Goal: Transaction & Acquisition: Purchase product/service

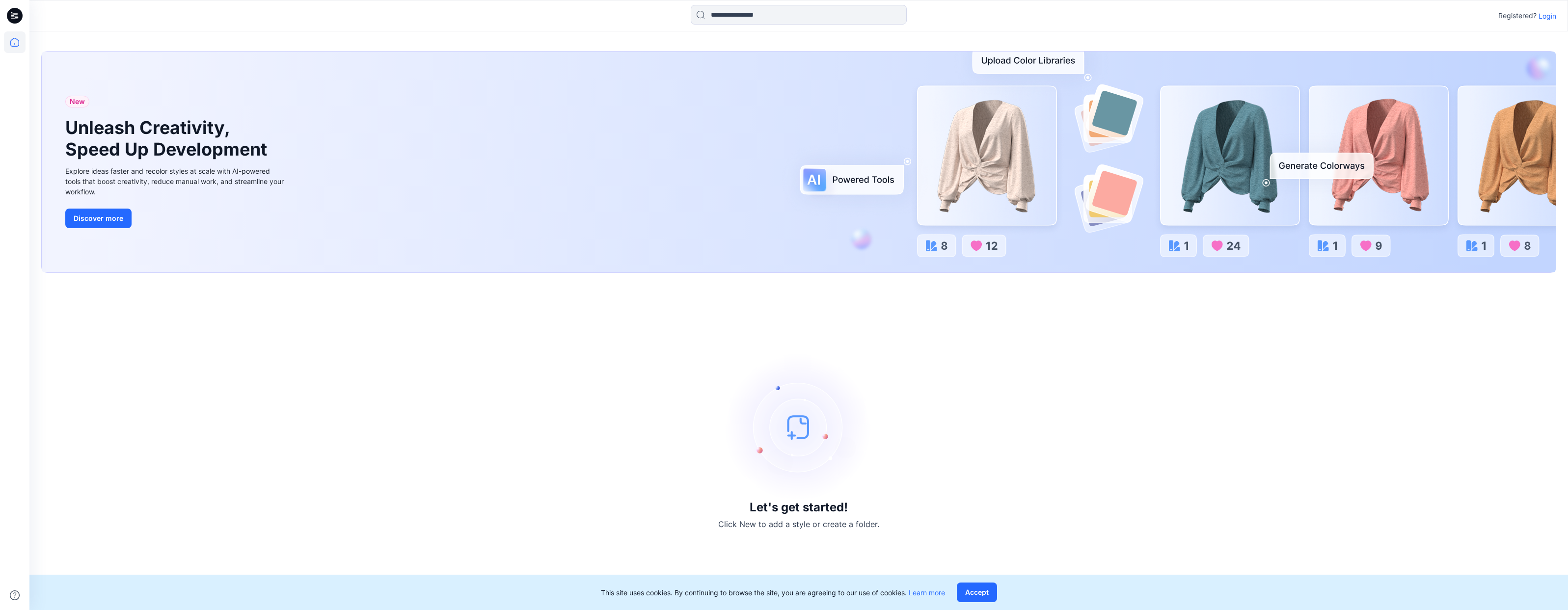
click at [1548, 18] on p "Login" at bounding box center [1547, 16] width 17 height 11
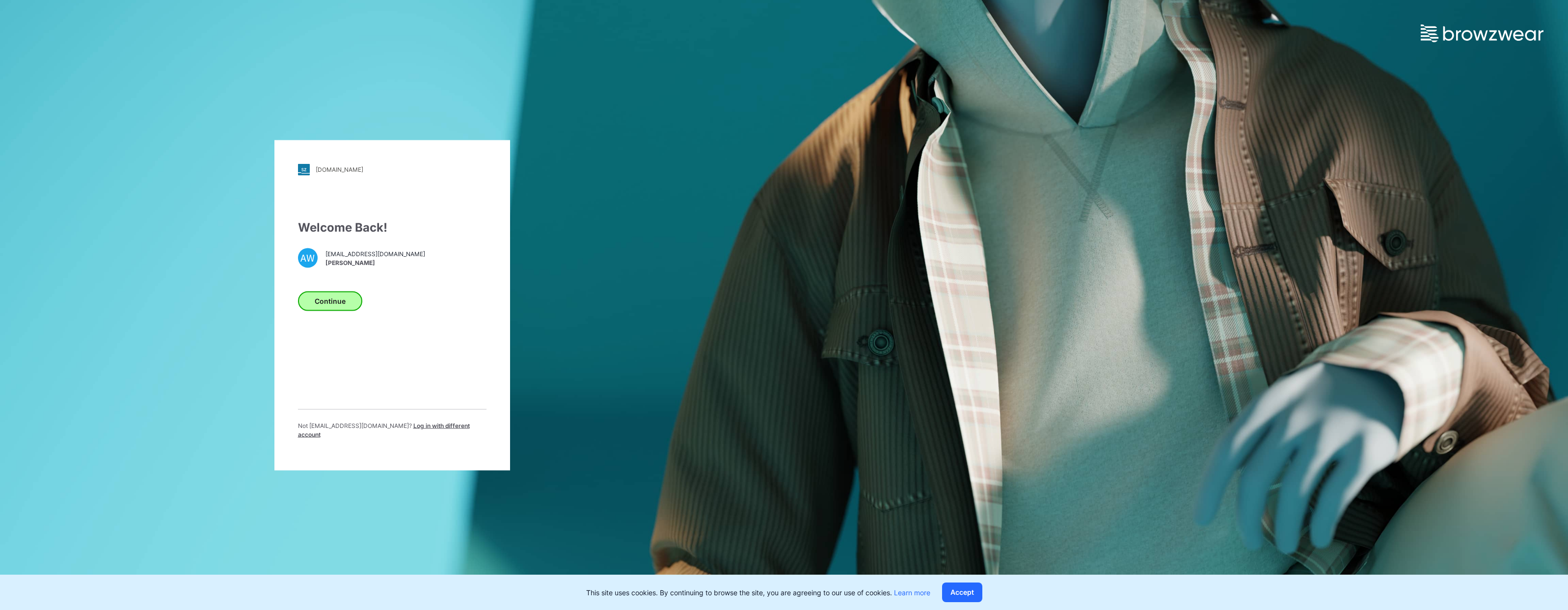
click at [332, 306] on button "Continue" at bounding box center [330, 300] width 64 height 20
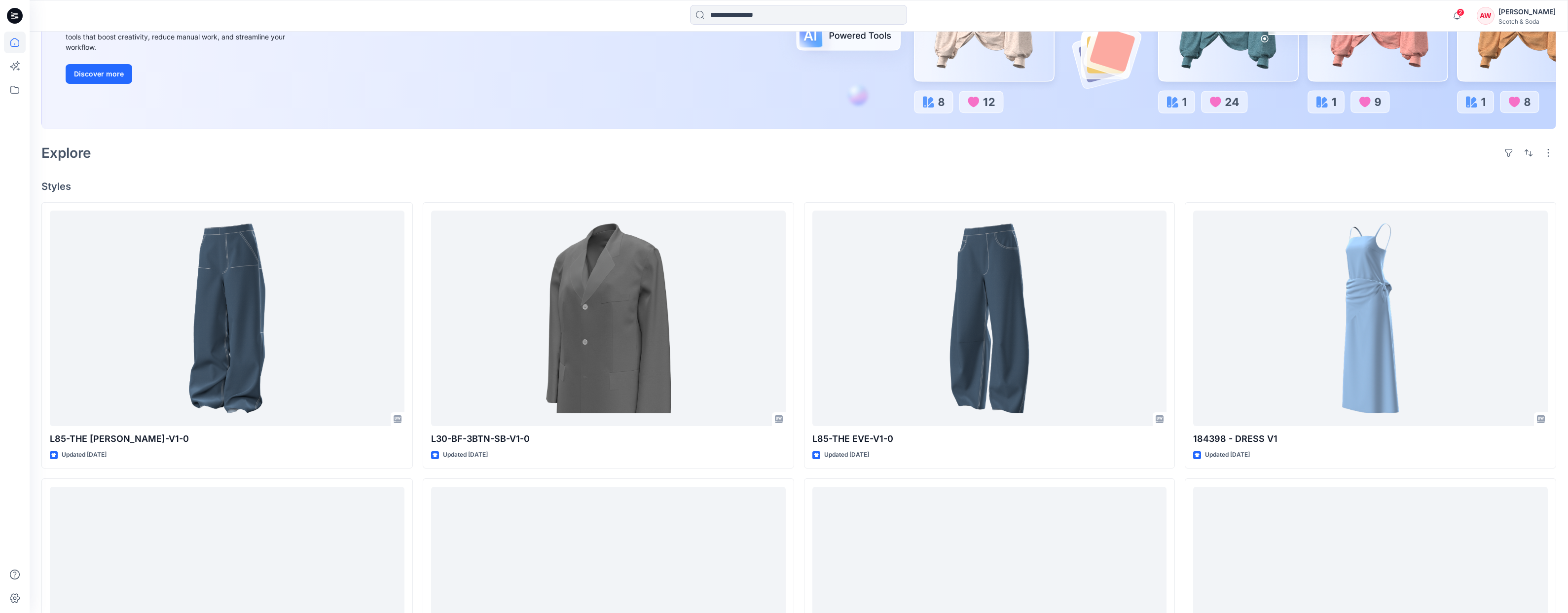
scroll to position [240, 0]
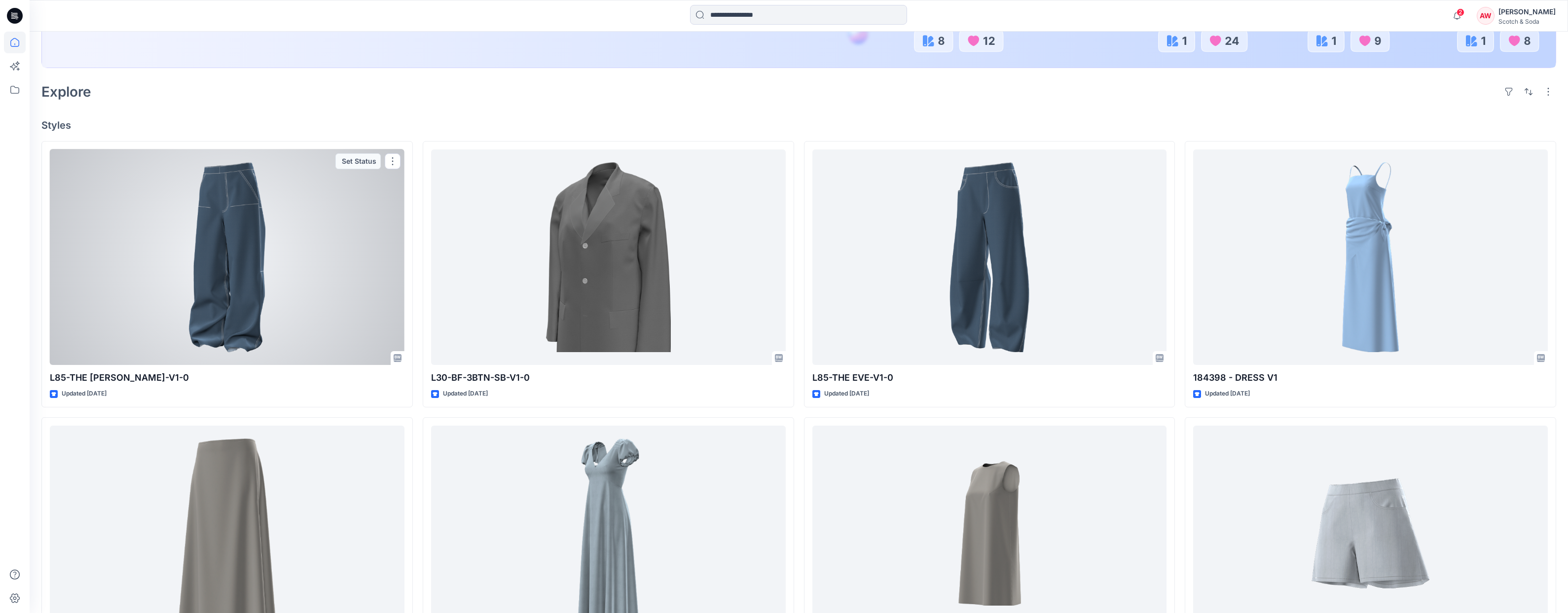
click at [247, 286] on div at bounding box center [227, 257] width 354 height 216
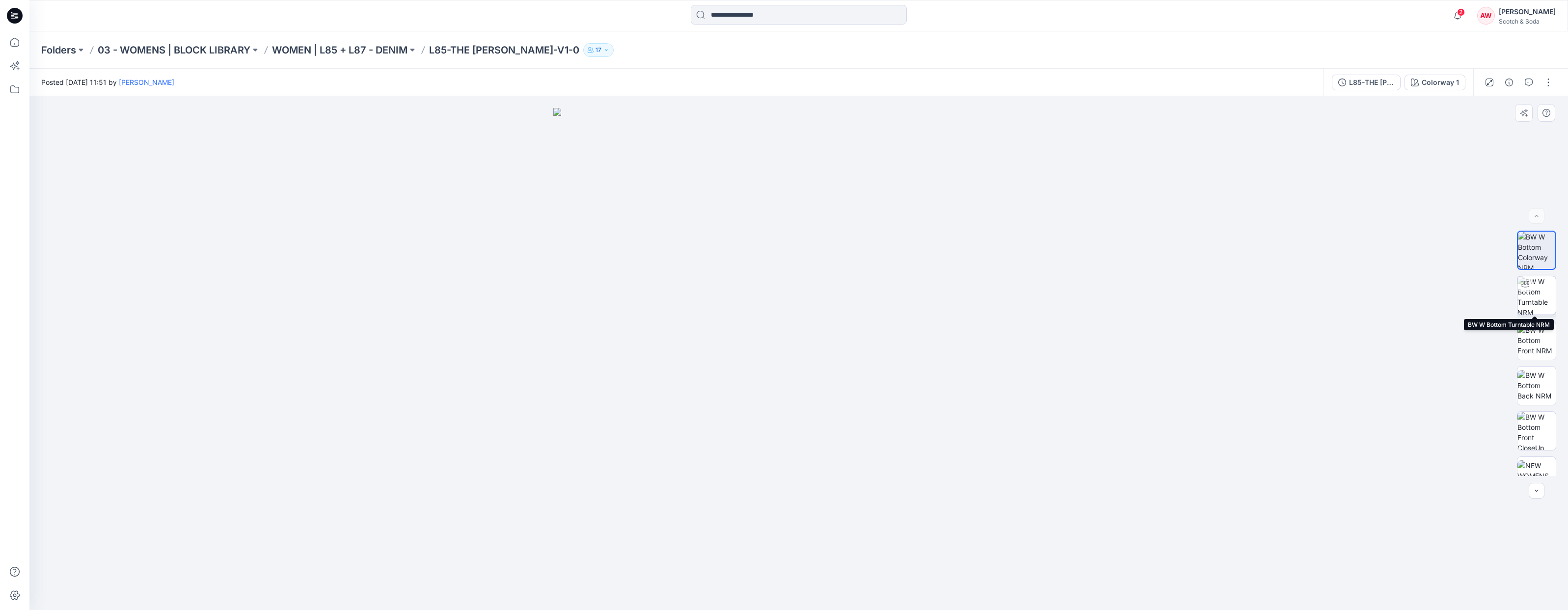
click at [1543, 298] on img at bounding box center [1536, 295] width 39 height 39
click at [852, 450] on div at bounding box center [798, 353] width 1539 height 514
drag, startPoint x: 857, startPoint y: 424, endPoint x: 881, endPoint y: 419, distance: 24.5
click at [893, 420] on div at bounding box center [798, 353] width 1539 height 514
drag, startPoint x: 844, startPoint y: 430, endPoint x: 562, endPoint y: 374, distance: 287.5
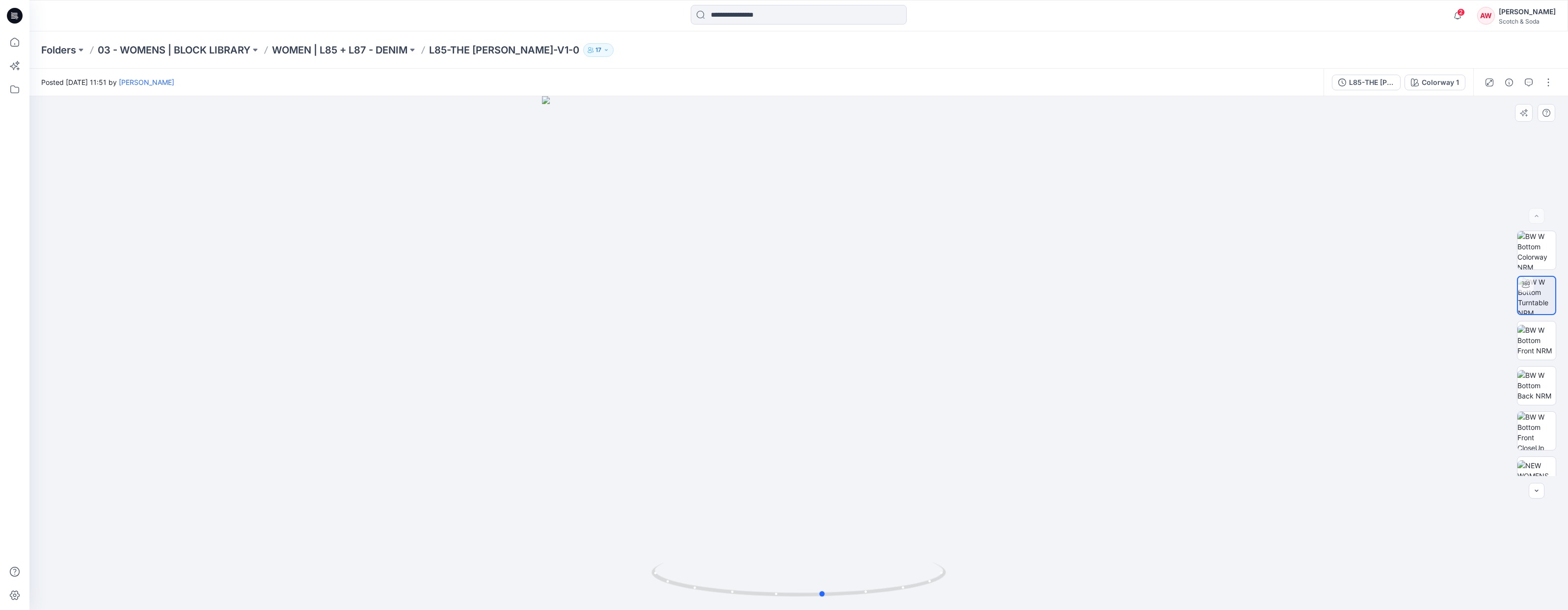
click at [555, 387] on div at bounding box center [798, 353] width 1539 height 514
click at [1538, 493] on icon "button" at bounding box center [1536, 491] width 8 height 8
click at [1538, 493] on div at bounding box center [1536, 491] width 16 height 16
click at [1537, 493] on div at bounding box center [1536, 491] width 16 height 16
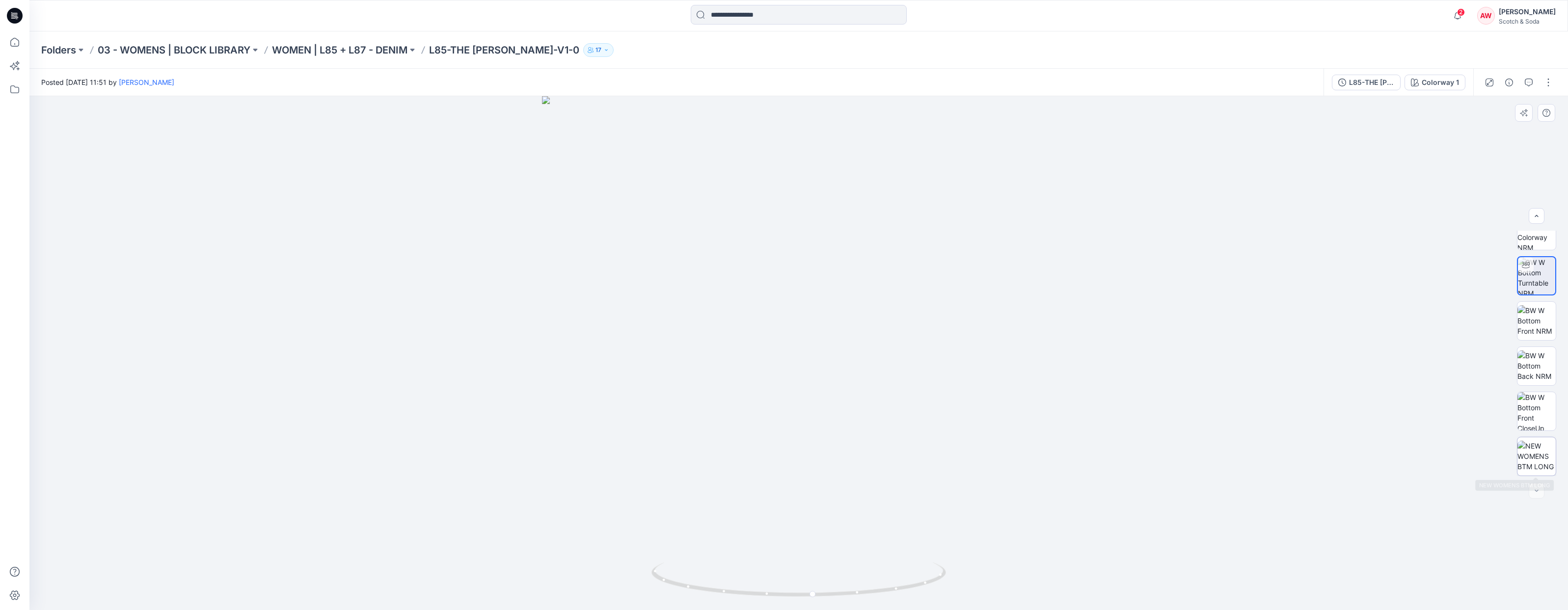
click at [1536, 465] on img at bounding box center [1536, 456] width 39 height 31
